Goal: Task Accomplishment & Management: Manage account settings

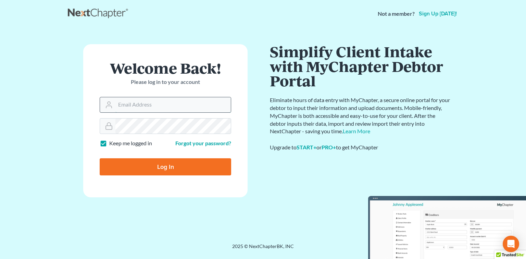
type input "[EMAIL_ADDRESS][DOMAIN_NAME]"
drag, startPoint x: 180, startPoint y: 104, endPoint x: 38, endPoint y: 102, distance: 141.2
click at [38, 103] on main "× Sorry, but you don't have permission to access this page Welcome Back! Please…" at bounding box center [263, 126] width 526 height 199
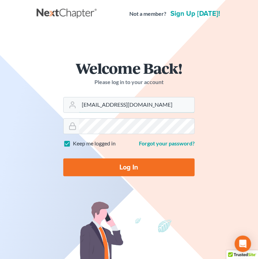
type input "[EMAIL_ADDRESS][DOMAIN_NAME]"
click at [72, 129] on div at bounding box center [129, 126] width 132 height 16
click at [86, 165] on input "Log In" at bounding box center [129, 167] width 132 height 18
type input "Thinking..."
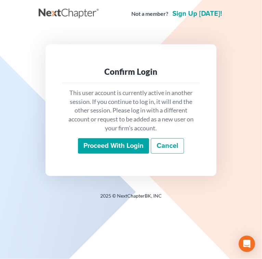
click at [125, 143] on input "Proceed with login" at bounding box center [113, 146] width 71 height 16
